Goal: Use online tool/utility: Utilize a website feature to perform a specific function

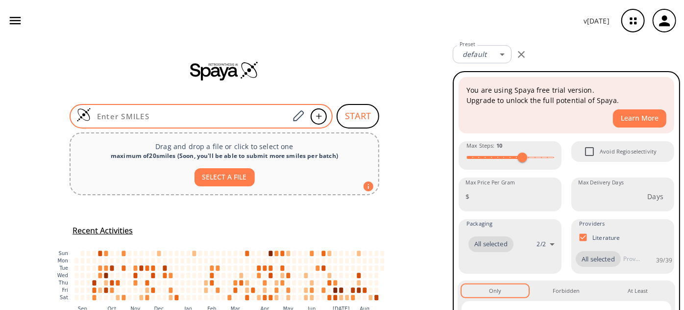
click at [136, 116] on input at bounding box center [190, 116] width 198 height 10
paste input "O=NN1[C@@H](CC2=CC=CC=C2)C1"
type input "O=NN1[C@@H](CC2=CC=CC=C2)C1"
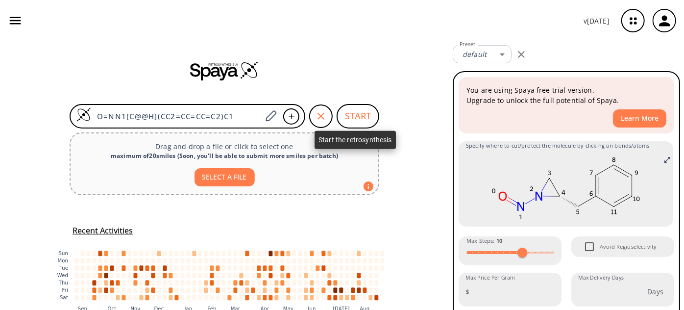
click at [341, 112] on button "START" at bounding box center [357, 116] width 43 height 24
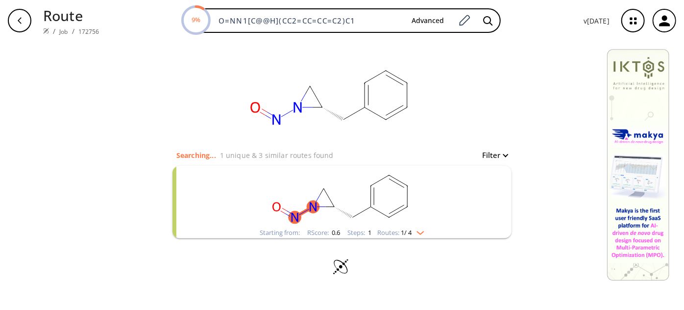
click at [352, 200] on rect "clusters" at bounding box center [342, 196] width 255 height 61
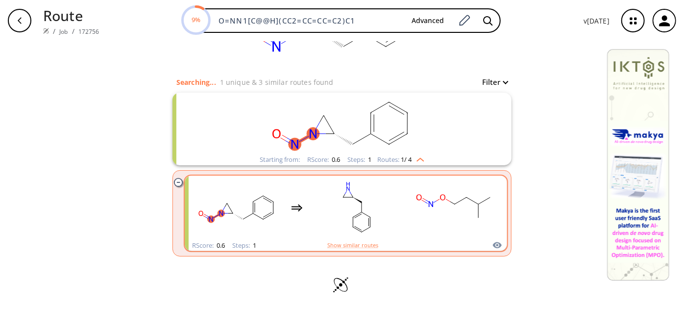
scroll to position [72, 0]
click at [375, 180] on rect "clusters" at bounding box center [356, 207] width 88 height 61
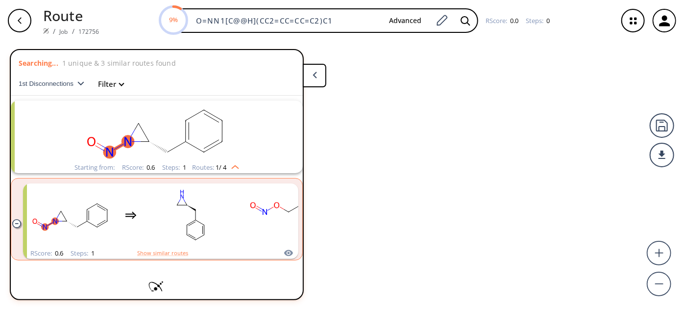
scroll to position [20, 0]
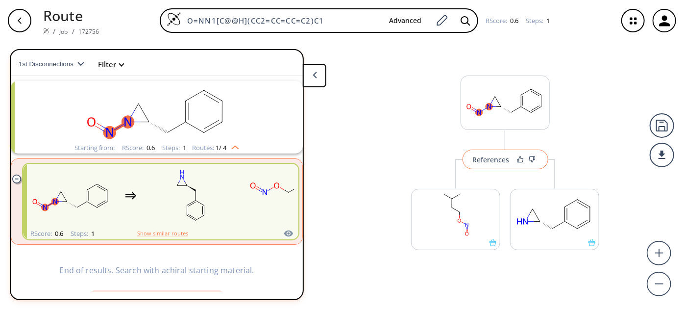
click at [499, 159] on div "References" at bounding box center [491, 159] width 37 height 6
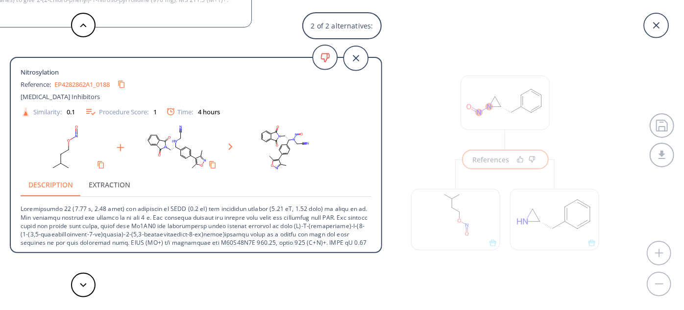
click at [72, 278] on div at bounding box center [83, 284] width 29 height 24
click at [82, 288] on button at bounding box center [83, 284] width 24 height 24
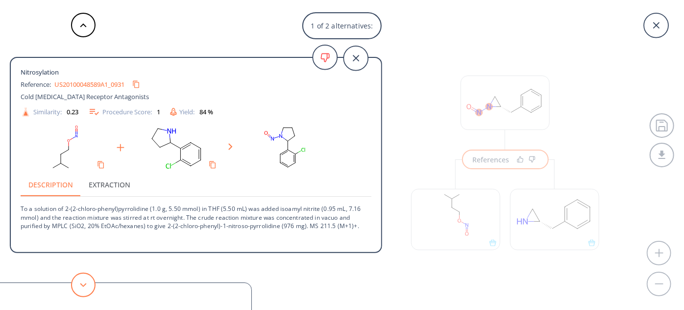
click at [82, 288] on button at bounding box center [83, 284] width 24 height 24
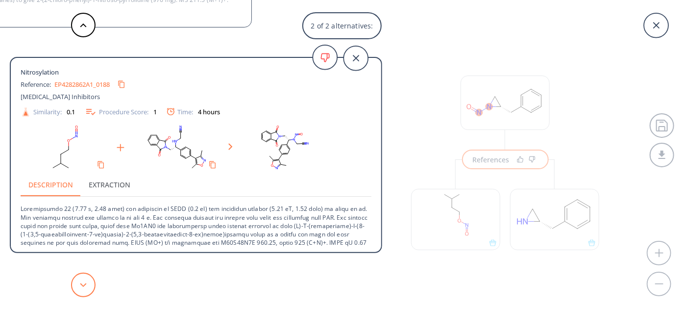
click at [82, 288] on button at bounding box center [83, 284] width 24 height 24
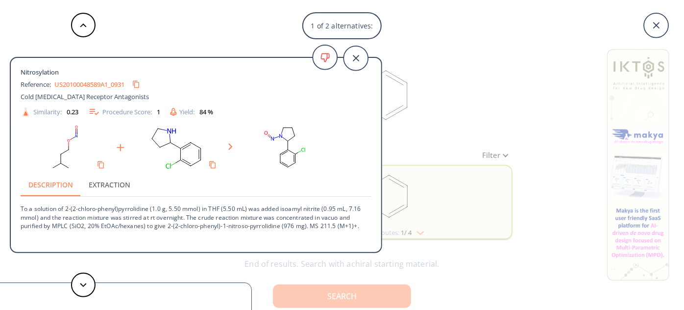
click at [589, 62] on div "1 of 2 alternatives: Nitrosylation Reference: US20100048589A1_0931 Cold [MEDICA…" at bounding box center [342, 155] width 684 height 310
